Goal: Use online tool/utility: Utilize a website feature to perform a specific function

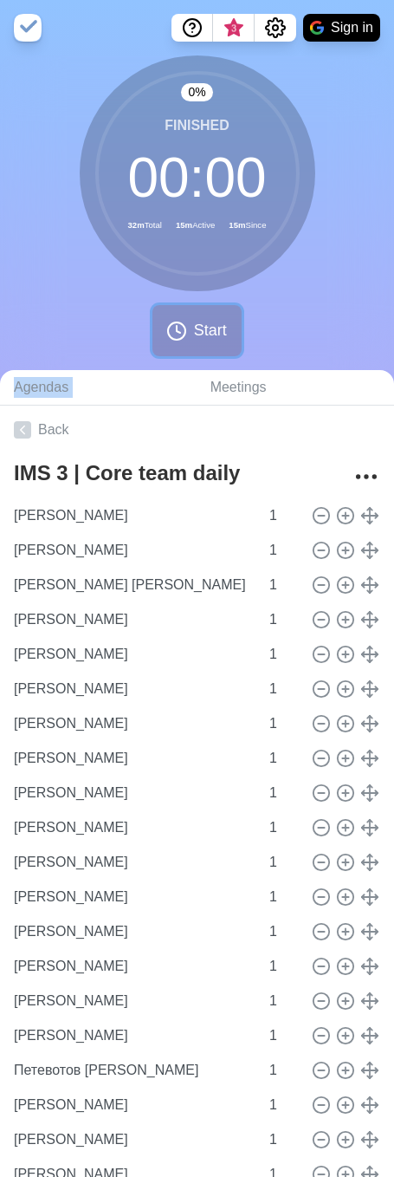
click at [185, 329] on circle at bounding box center [176, 330] width 17 height 17
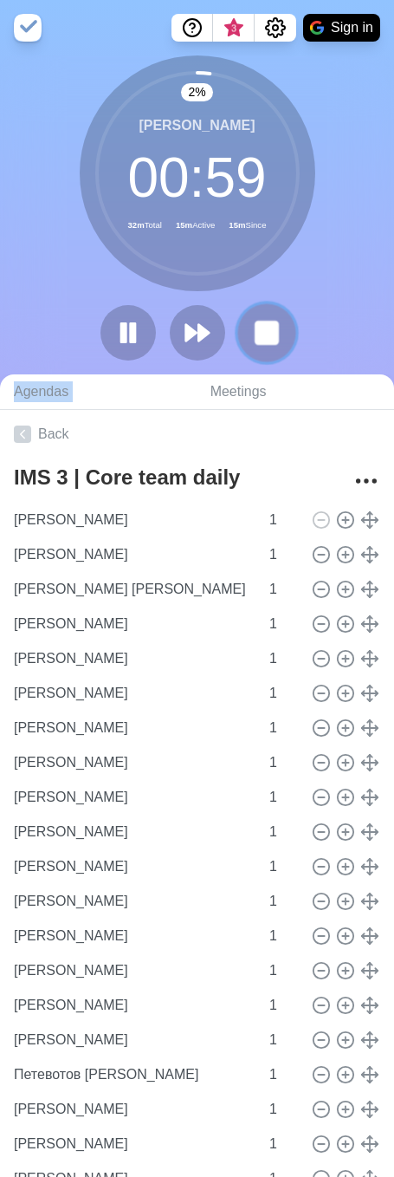
click at [282, 329] on button at bounding box center [267, 332] width 58 height 58
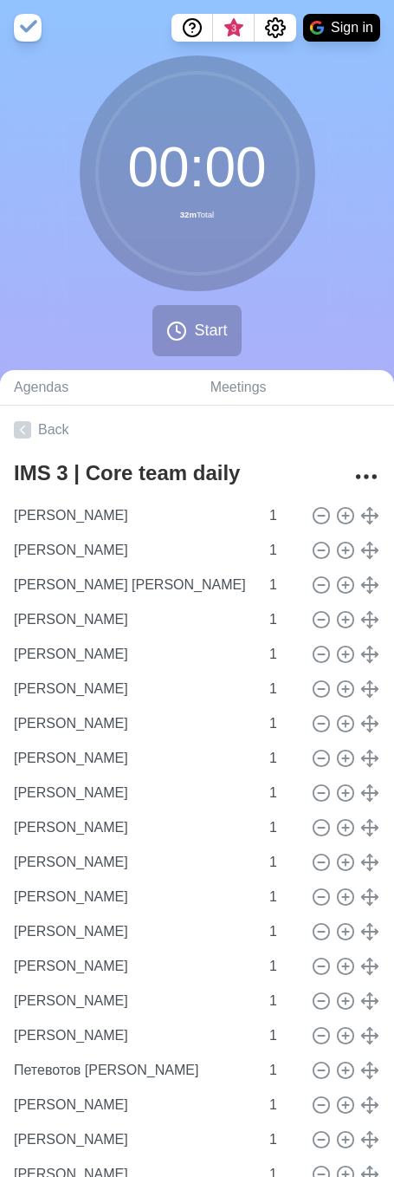
click at [316, 241] on div "00 : 00 32m Total Start" at bounding box center [197, 212] width 394 height 315
click at [163, 330] on button "Start" at bounding box center [197, 330] width 88 height 51
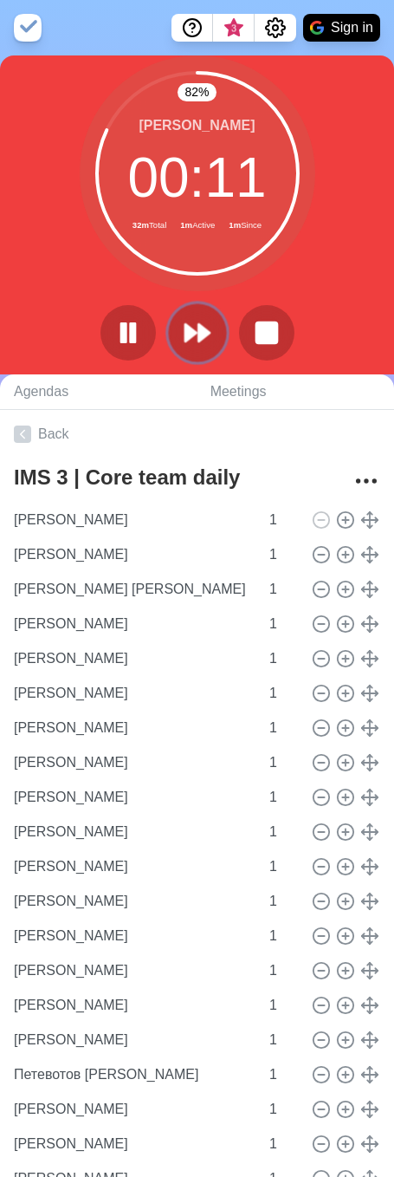
click at [205, 329] on polygon at bounding box center [203, 332] width 11 height 17
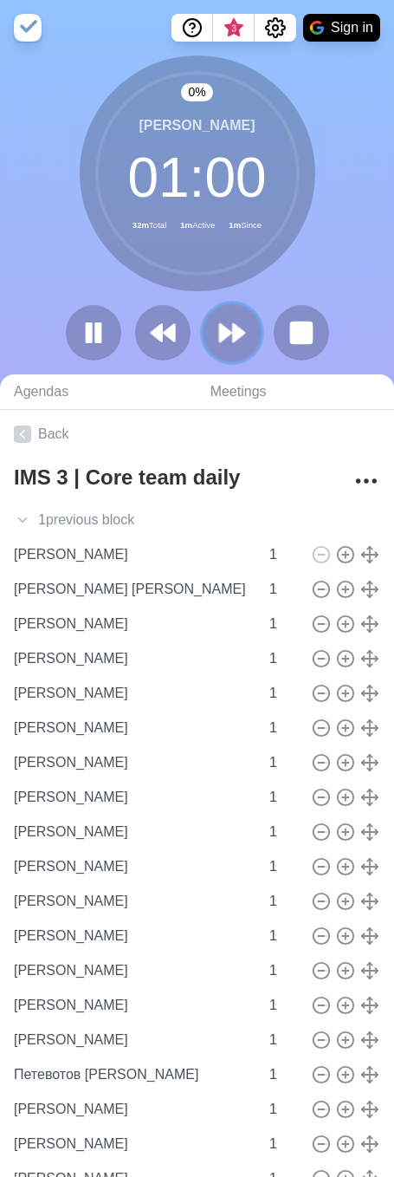
click at [205, 329] on button at bounding box center [232, 332] width 58 height 58
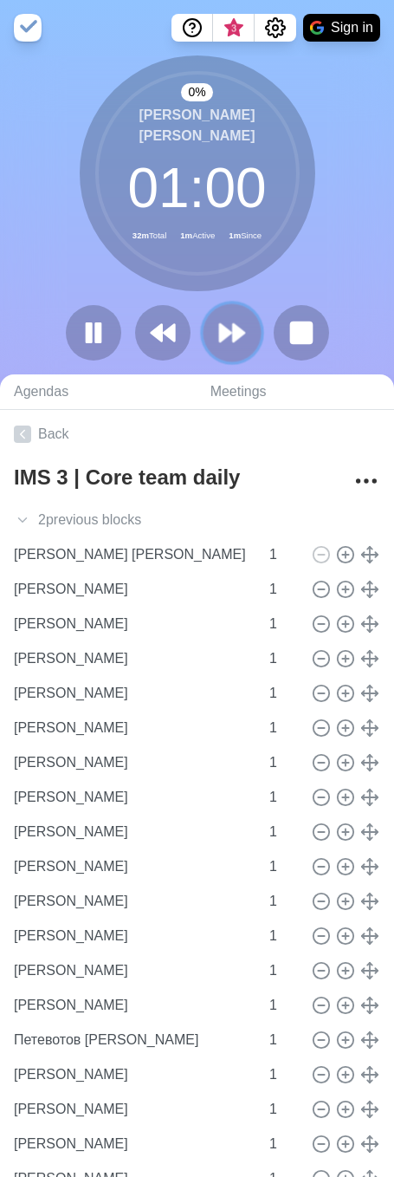
click at [205, 329] on button at bounding box center [232, 332] width 58 height 58
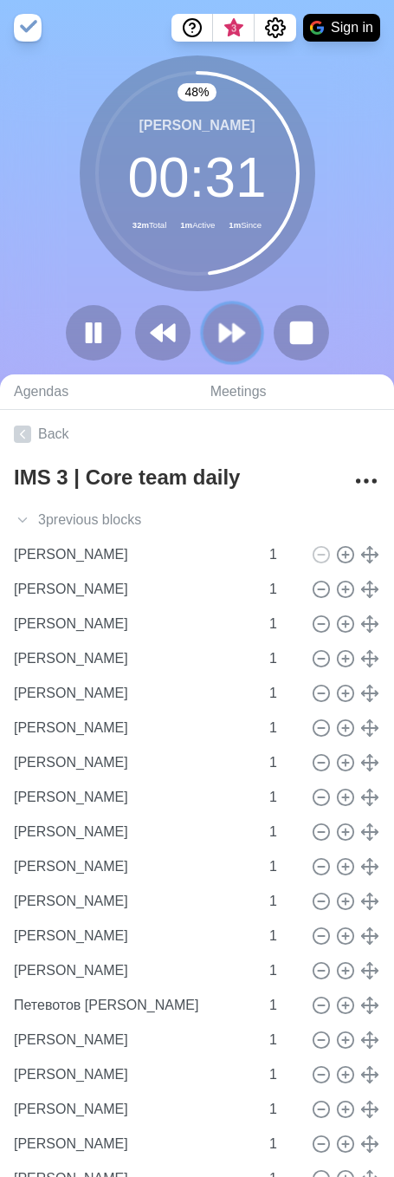
click at [216, 320] on button at bounding box center [232, 332] width 58 height 58
click at [241, 317] on button at bounding box center [232, 332] width 58 height 58
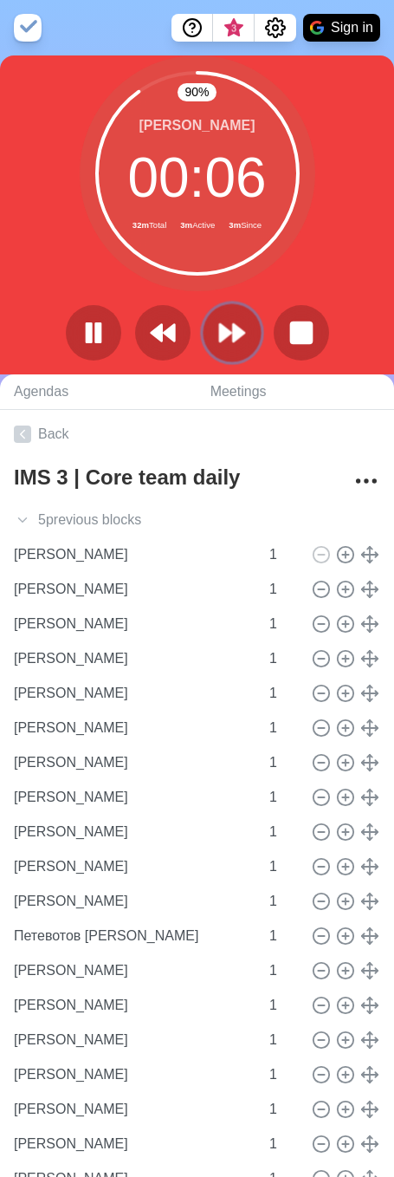
click at [237, 316] on button at bounding box center [232, 332] width 58 height 58
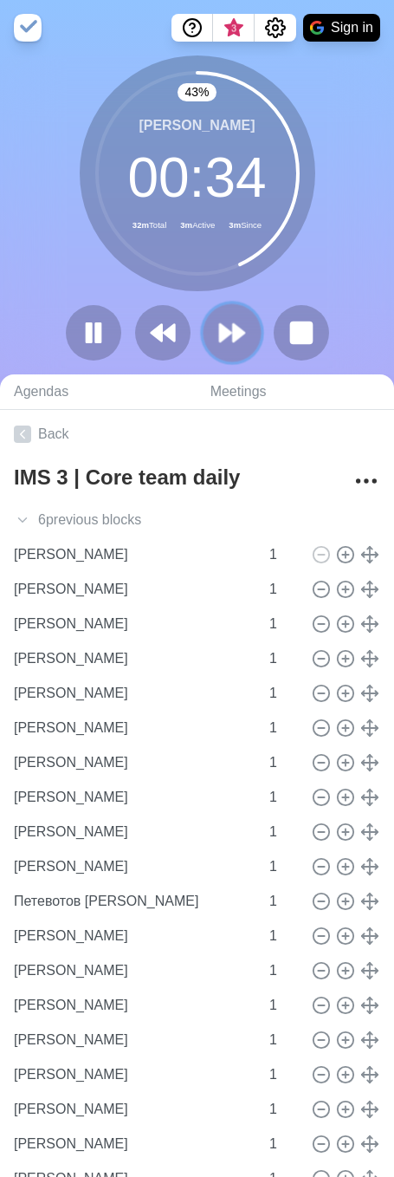
click at [244, 334] on polygon at bounding box center [238, 332] width 11 height 17
click at [238, 338] on polygon at bounding box center [238, 332] width 11 height 17
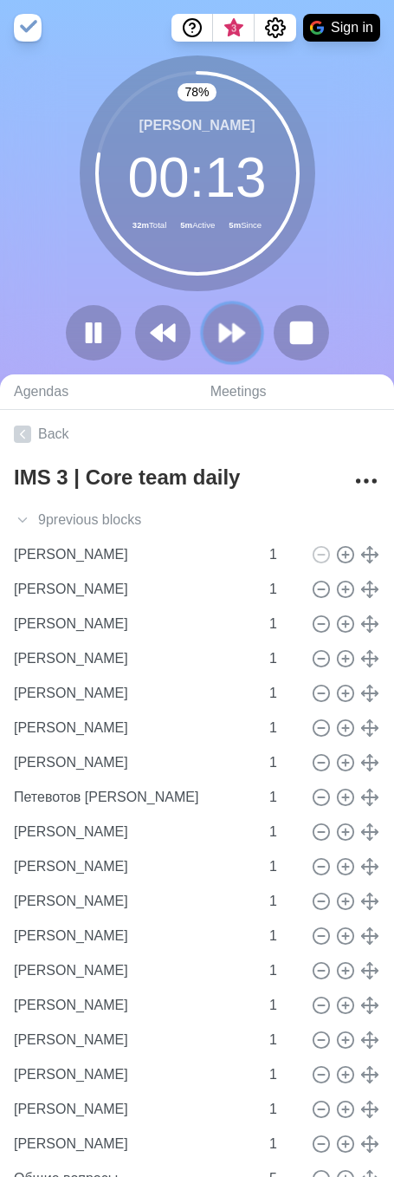
click at [253, 319] on button at bounding box center [232, 332] width 58 height 58
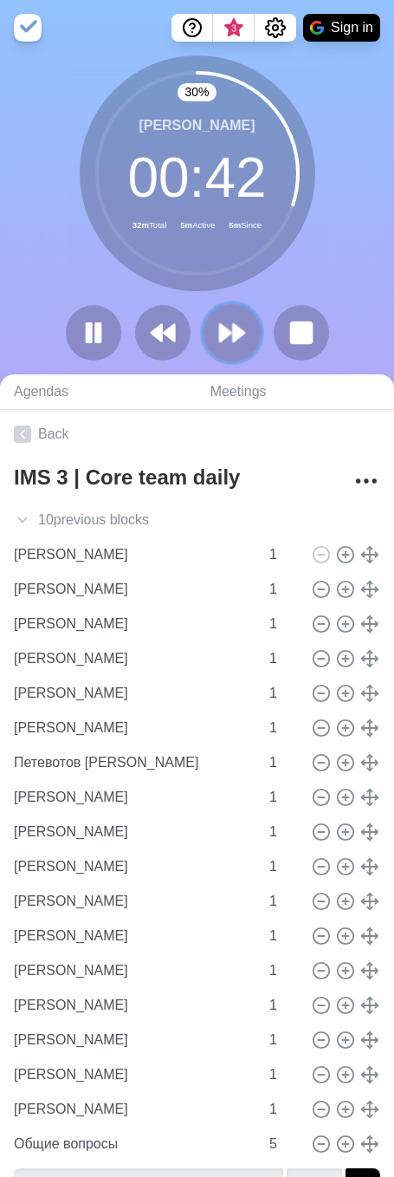
click at [225, 315] on button at bounding box center [232, 332] width 58 height 58
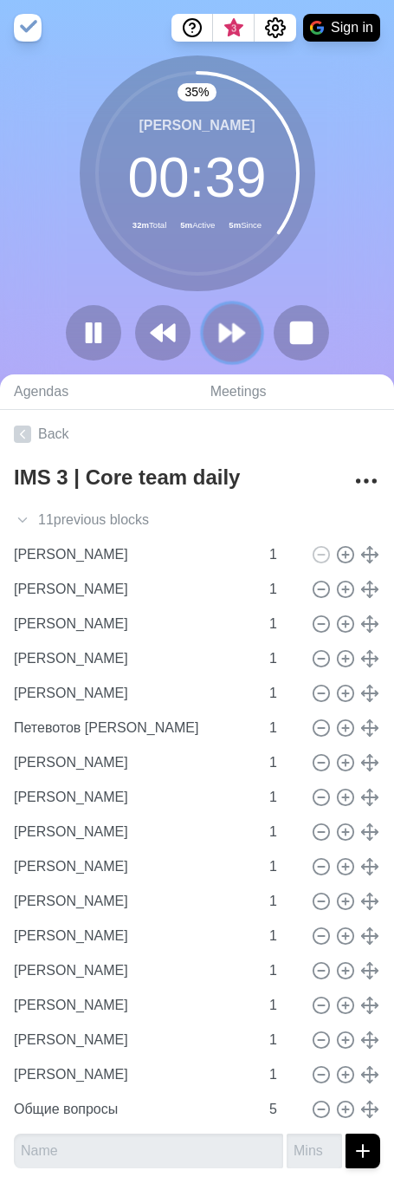
click at [245, 330] on icon at bounding box center [232, 332] width 29 height 29
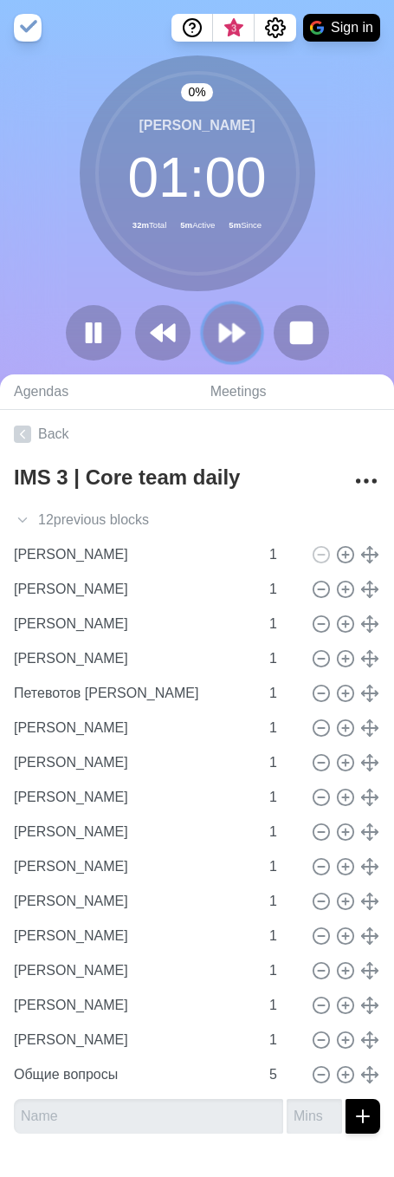
click at [245, 330] on icon at bounding box center [232, 332] width 29 height 29
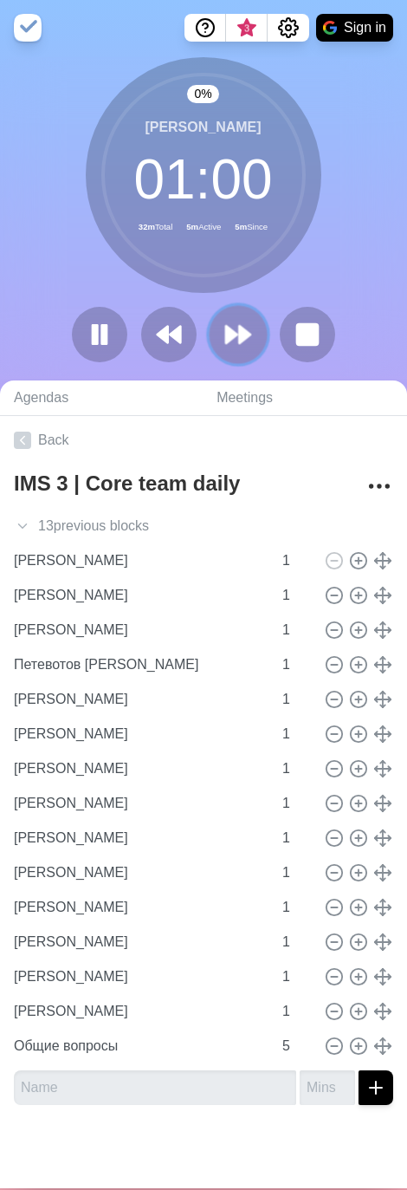
click at [245, 330] on icon at bounding box center [238, 334] width 29 height 29
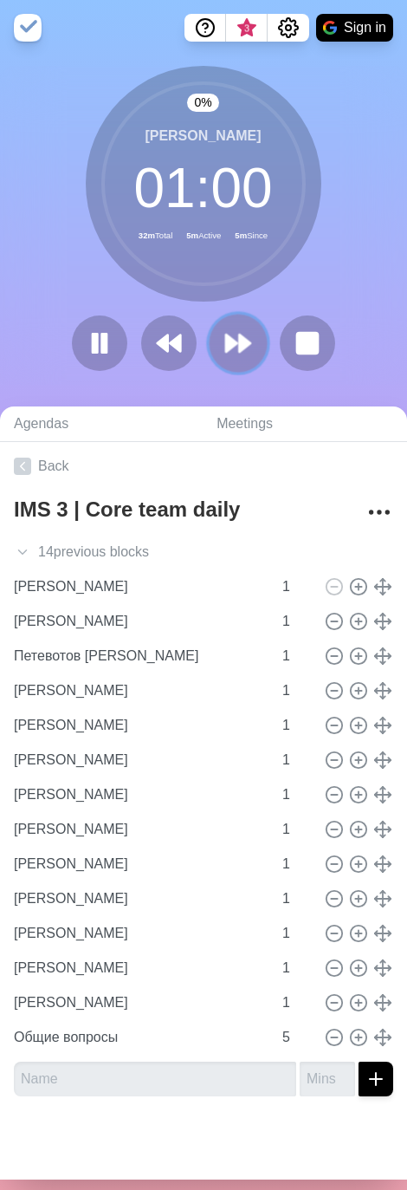
click at [245, 330] on icon at bounding box center [238, 343] width 29 height 29
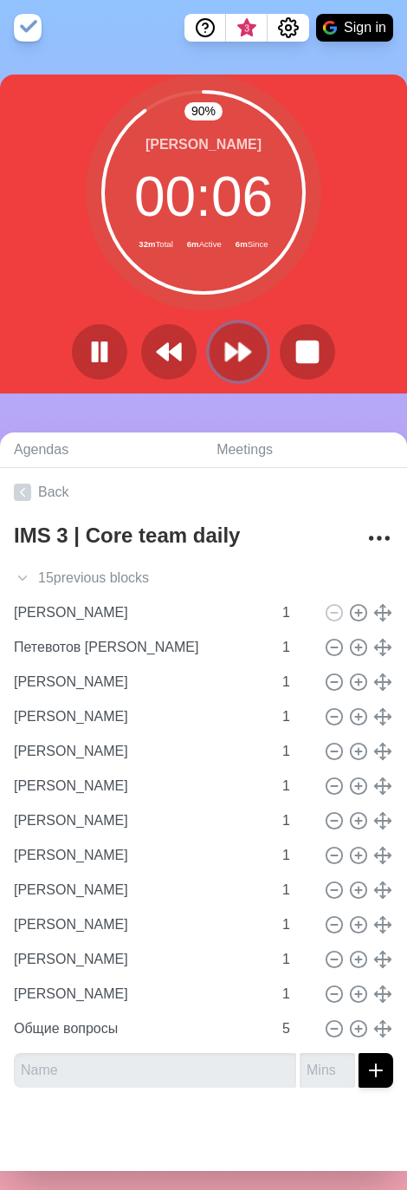
click at [239, 343] on polygon at bounding box center [244, 351] width 11 height 17
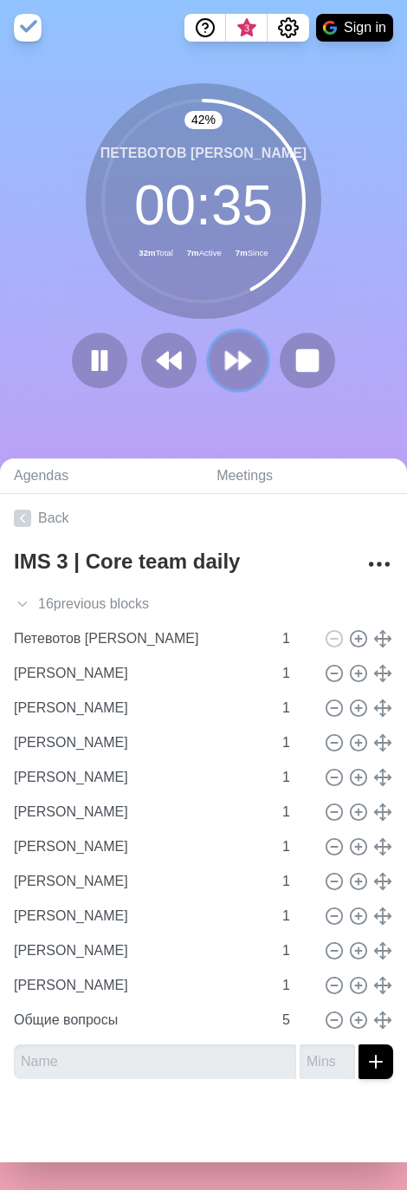
click at [241, 359] on polygon at bounding box center [244, 360] width 11 height 17
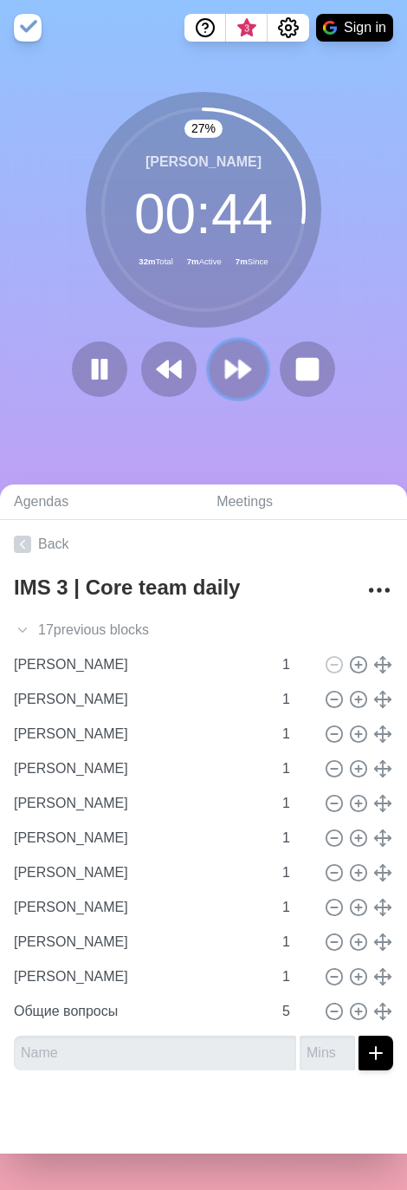
click at [243, 365] on icon at bounding box center [238, 369] width 29 height 29
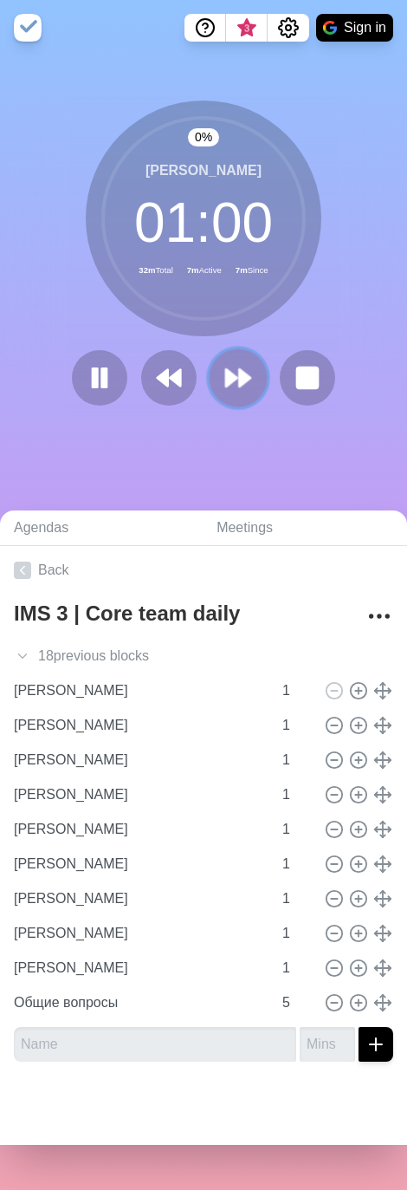
click at [243, 365] on icon at bounding box center [238, 377] width 29 height 29
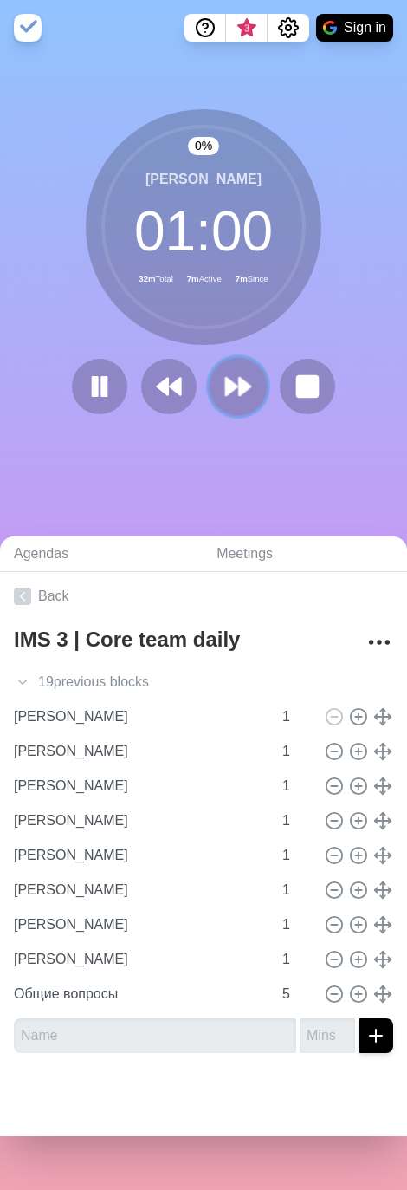
click at [243, 366] on button at bounding box center [238, 387] width 58 height 58
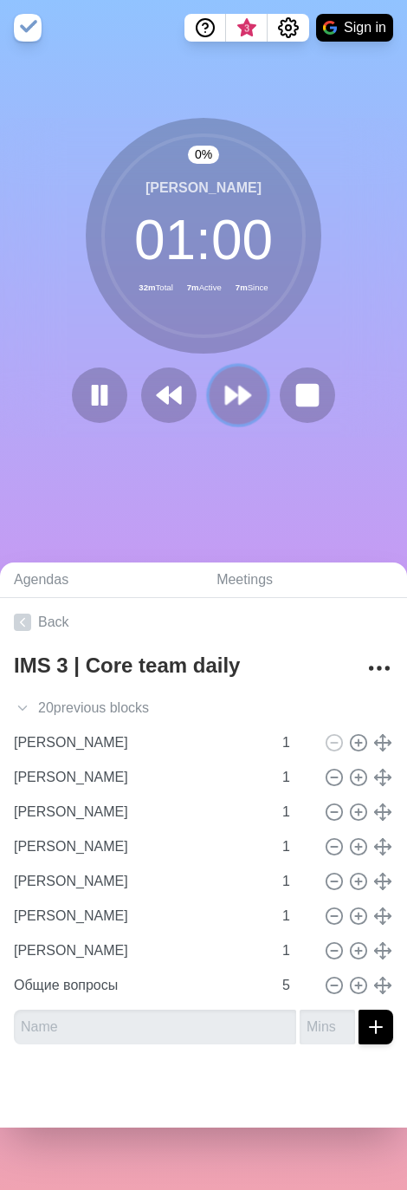
click at [241, 370] on button at bounding box center [238, 396] width 58 height 58
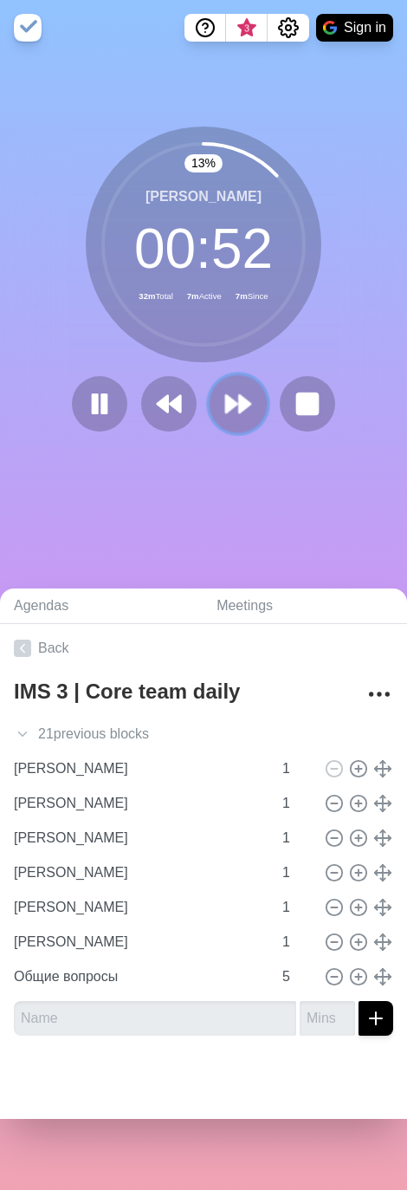
click at [240, 412] on icon at bounding box center [238, 403] width 29 height 29
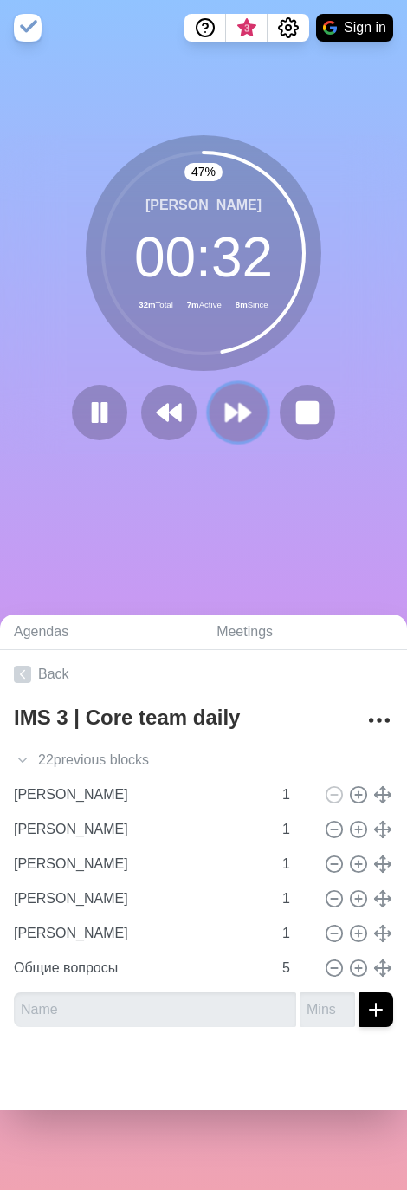
click at [231, 419] on icon at bounding box center [238, 412] width 29 height 29
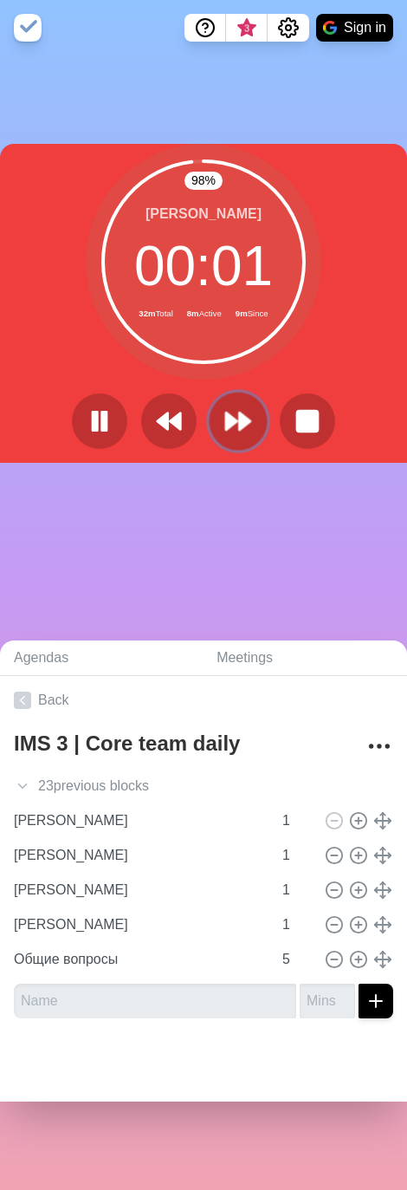
click at [224, 410] on icon at bounding box center [238, 421] width 29 height 29
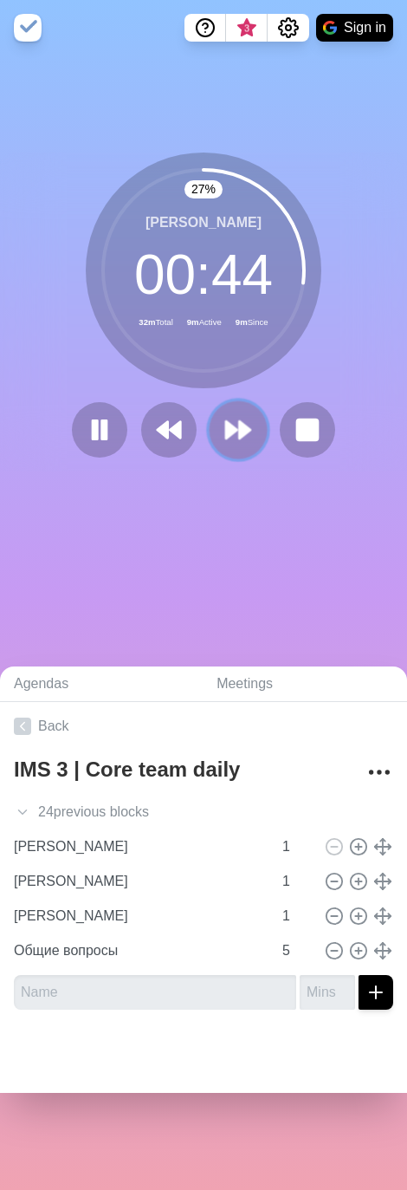
click at [249, 441] on button at bounding box center [238, 430] width 58 height 58
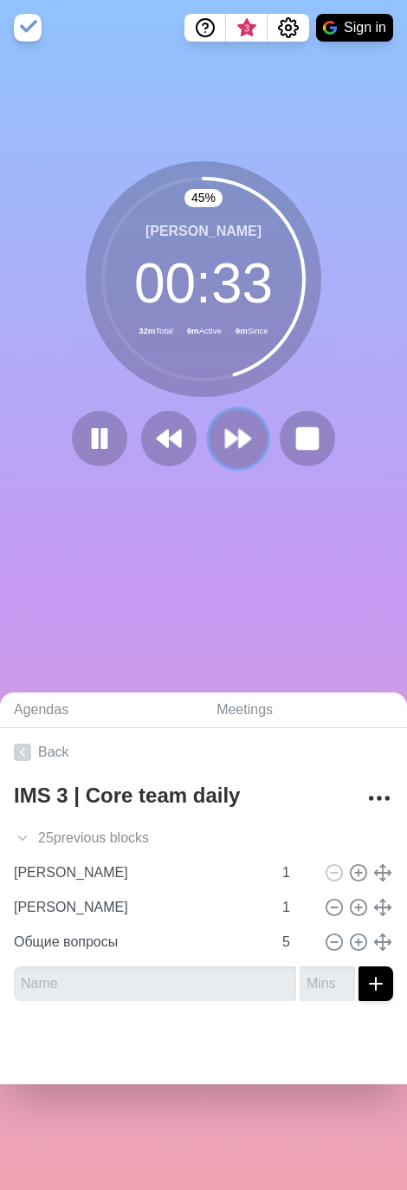
click at [212, 442] on button at bounding box center [238, 439] width 58 height 58
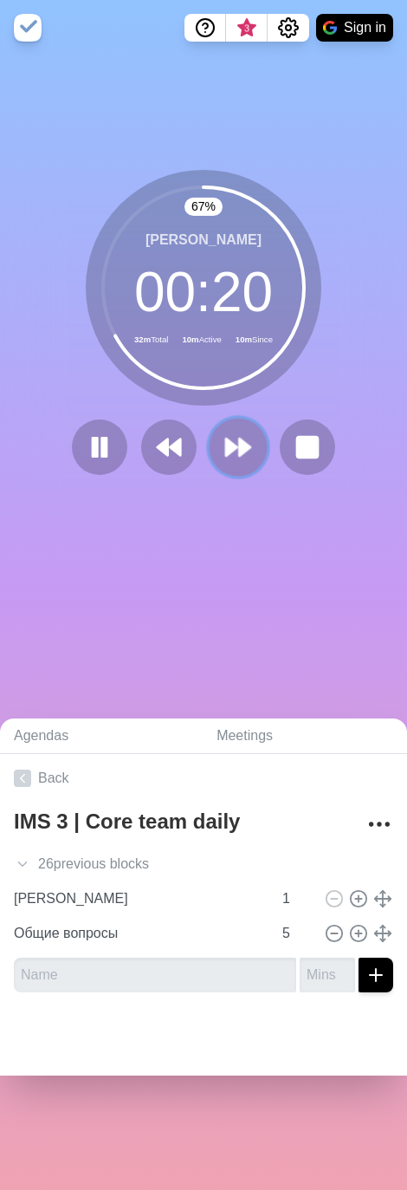
click at [239, 451] on polygon at bounding box center [244, 447] width 11 height 17
